Goal: Task Accomplishment & Management: Manage account settings

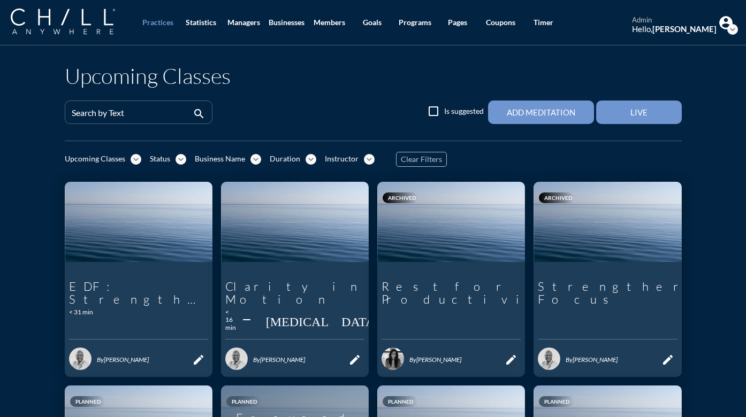
scroll to position [2, 0]
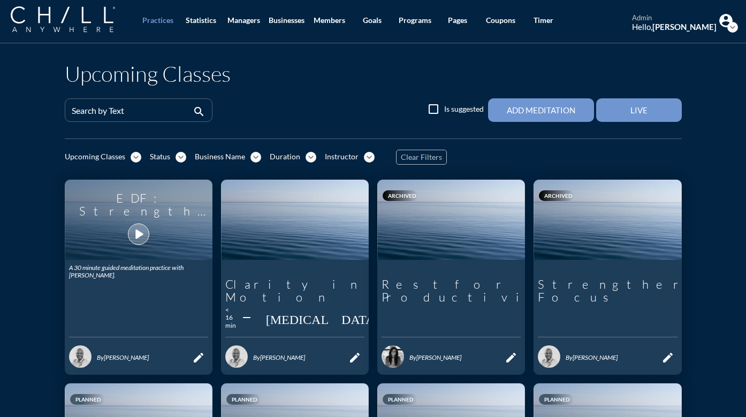
click at [133, 229] on icon "play_arrow" at bounding box center [138, 234] width 18 height 18
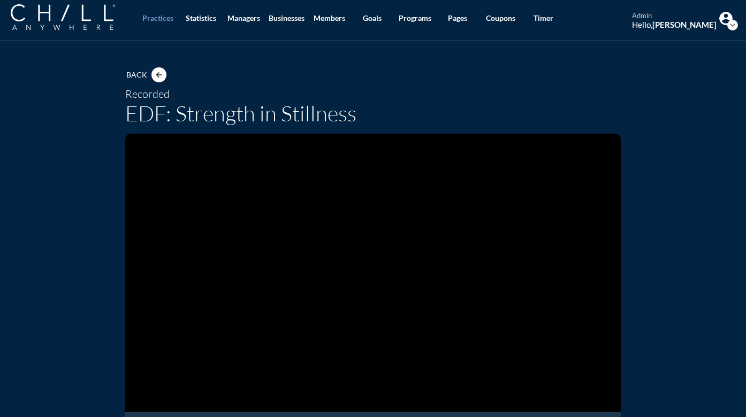
scroll to position [113, 0]
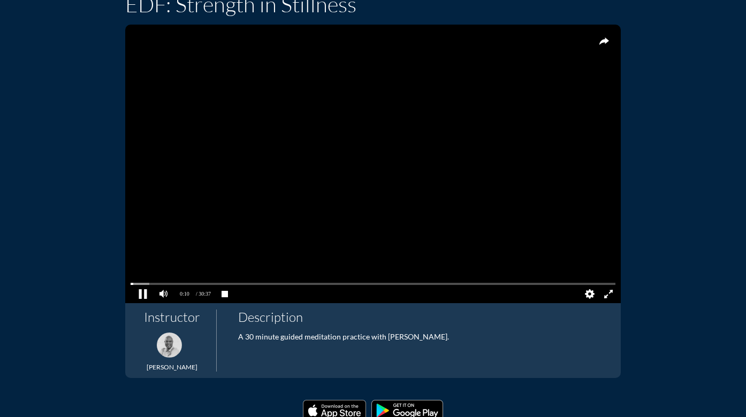
click at [139, 293] on pjsdiv at bounding box center [142, 294] width 19 height 19
click at [602, 282] on pjsdiv at bounding box center [372, 283] width 485 height 7
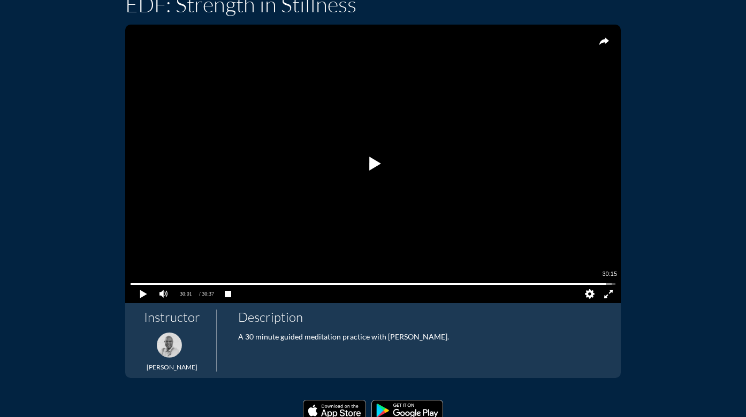
click at [605, 282] on pjsdiv at bounding box center [372, 283] width 485 height 7
click at [137, 293] on pjsdiv at bounding box center [142, 294] width 19 height 19
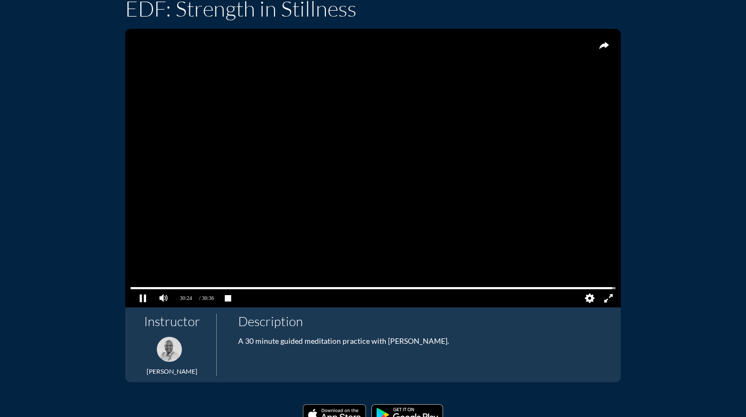
scroll to position [109, 0]
click at [139, 296] on pjsdiv at bounding box center [142, 298] width 19 height 19
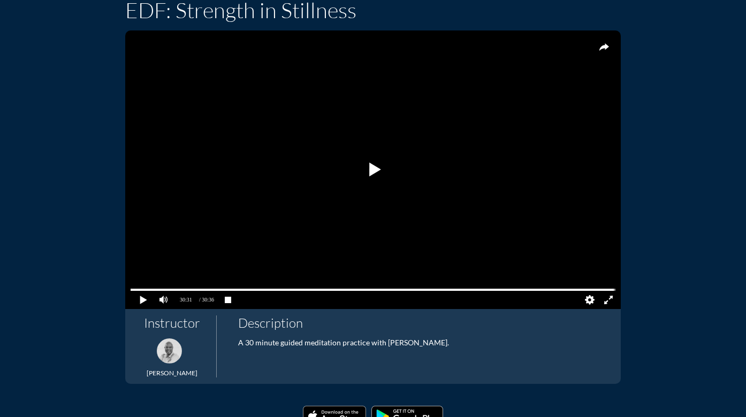
scroll to position [107, 0]
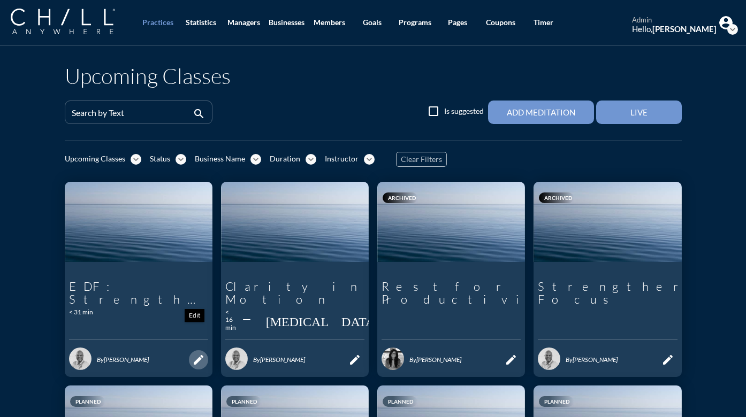
click at [197, 350] on button "edit" at bounding box center [198, 359] width 19 height 19
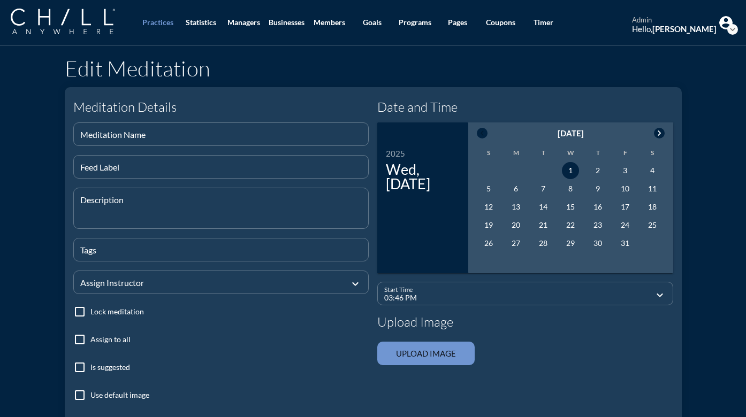
type input "EDF: Strength in Stillness"
type textarea "A 30 minute guided meditation practice with [PERSON_NAME]."
type input "12:00 PM"
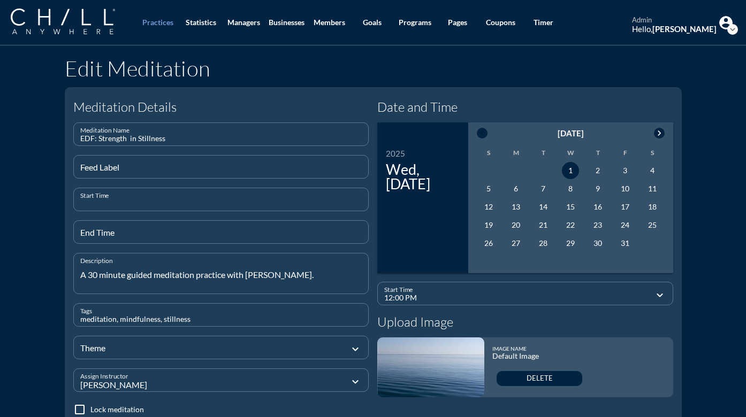
click at [132, 202] on input "Start Time" at bounding box center [221, 203] width 282 height 13
type input "9"
click at [121, 232] on input "End Time" at bounding box center [221, 236] width 282 height 13
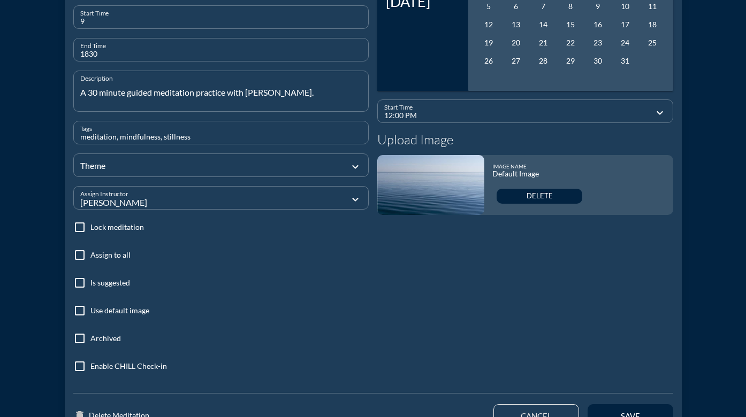
scroll to position [181, 0]
type input "1830"
click at [611, 415] on div "save" at bounding box center [630, 417] width 48 height 10
type input "03:46 PM"
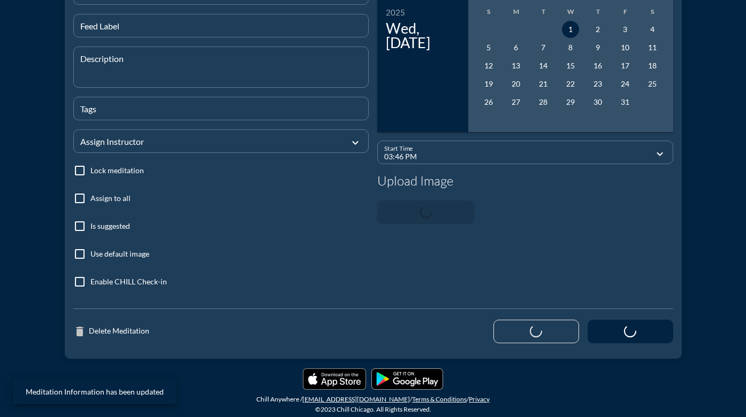
scroll to position [141, 0]
